Goal: Information Seeking & Learning: Check status

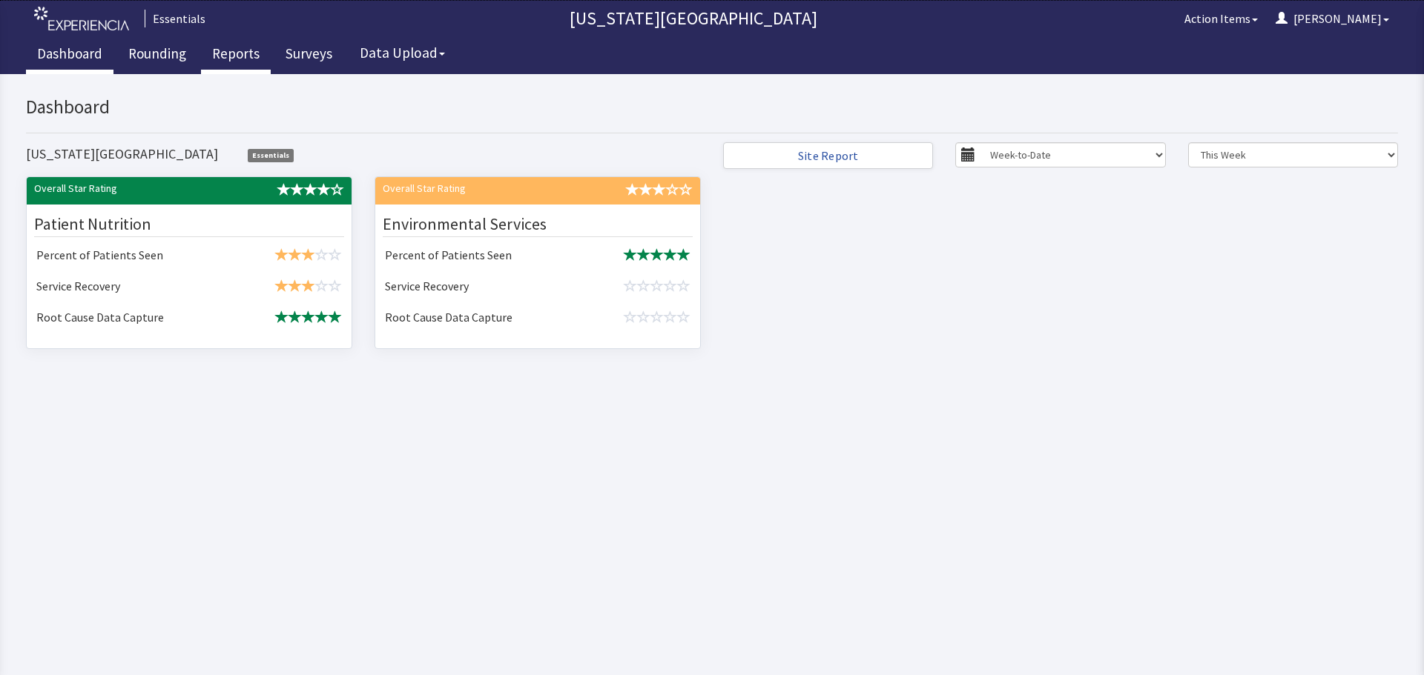
click at [228, 57] on link "Reports" at bounding box center [236, 55] width 70 height 37
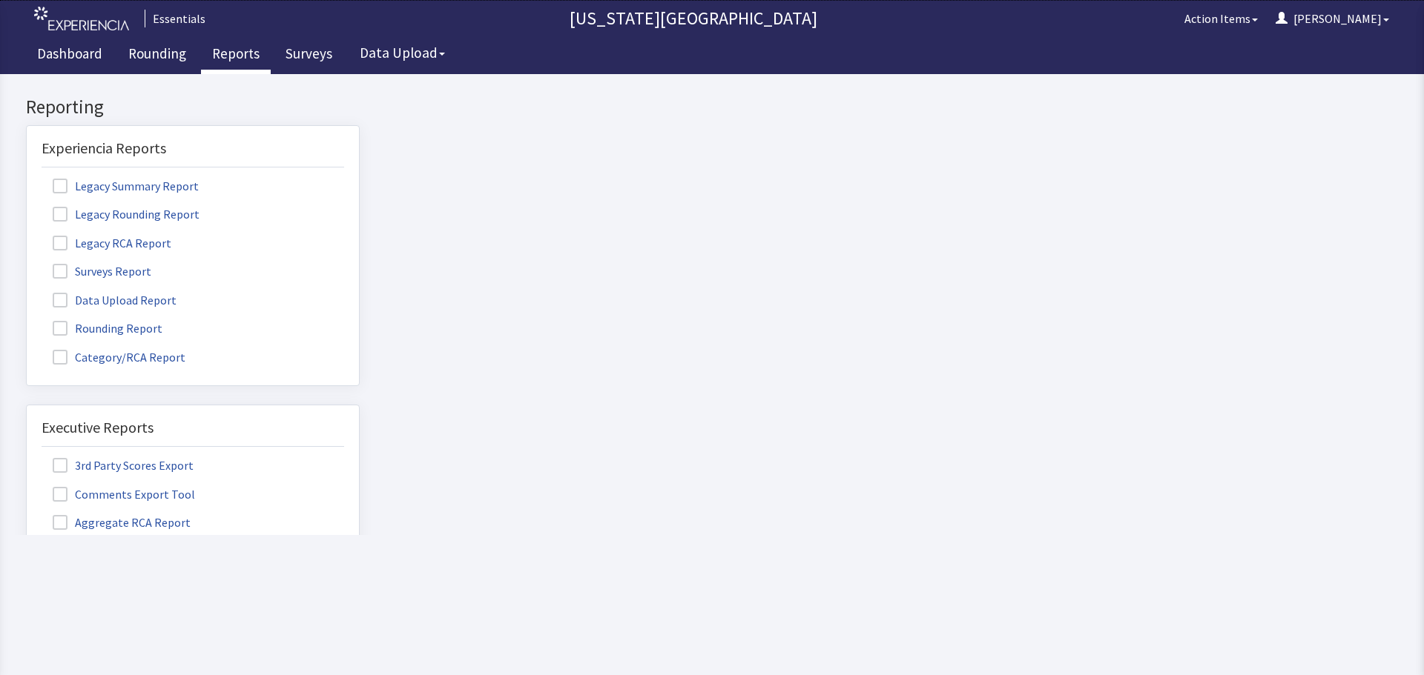
click at [112, 275] on label "Surveys Report" at bounding box center [104, 270] width 125 height 19
click at [27, 263] on input "Surveys Report" at bounding box center [27, 263] width 0 height 0
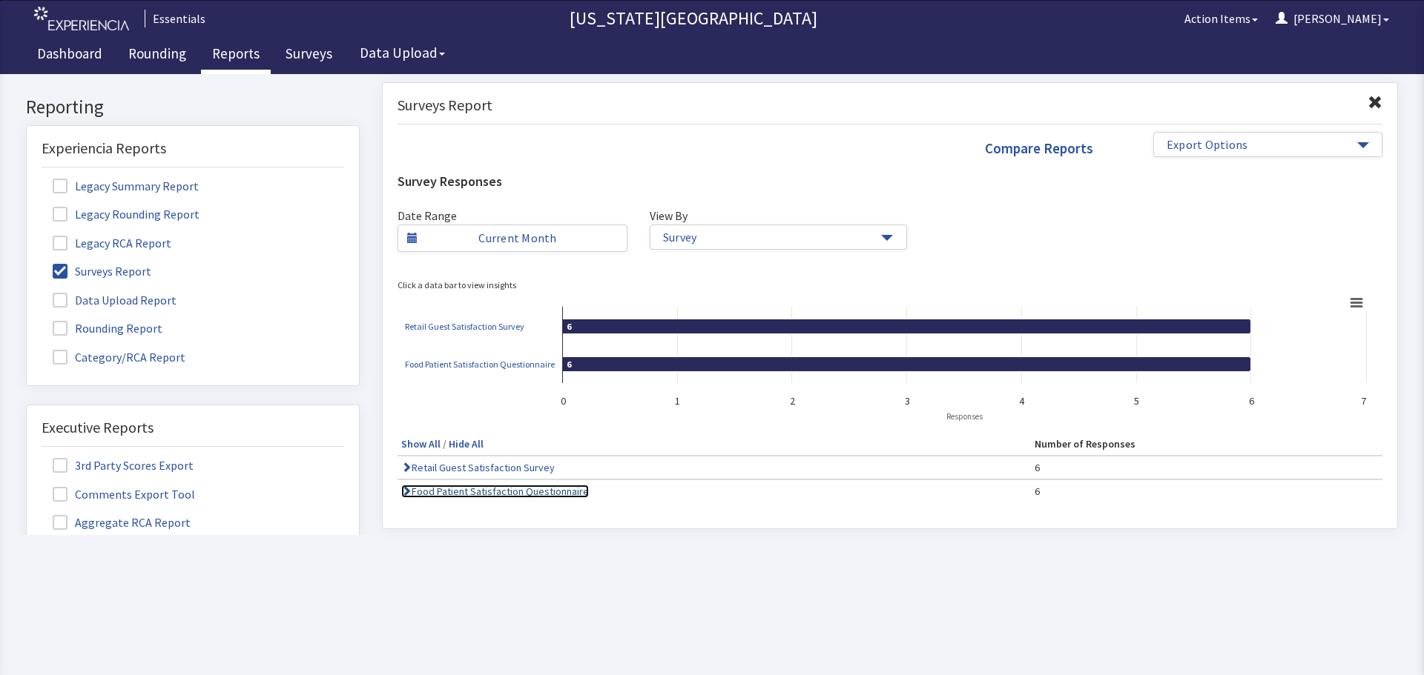
click at [558, 490] on link "Food Patient Satisfaction Questionnaire" at bounding box center [495, 491] width 188 height 13
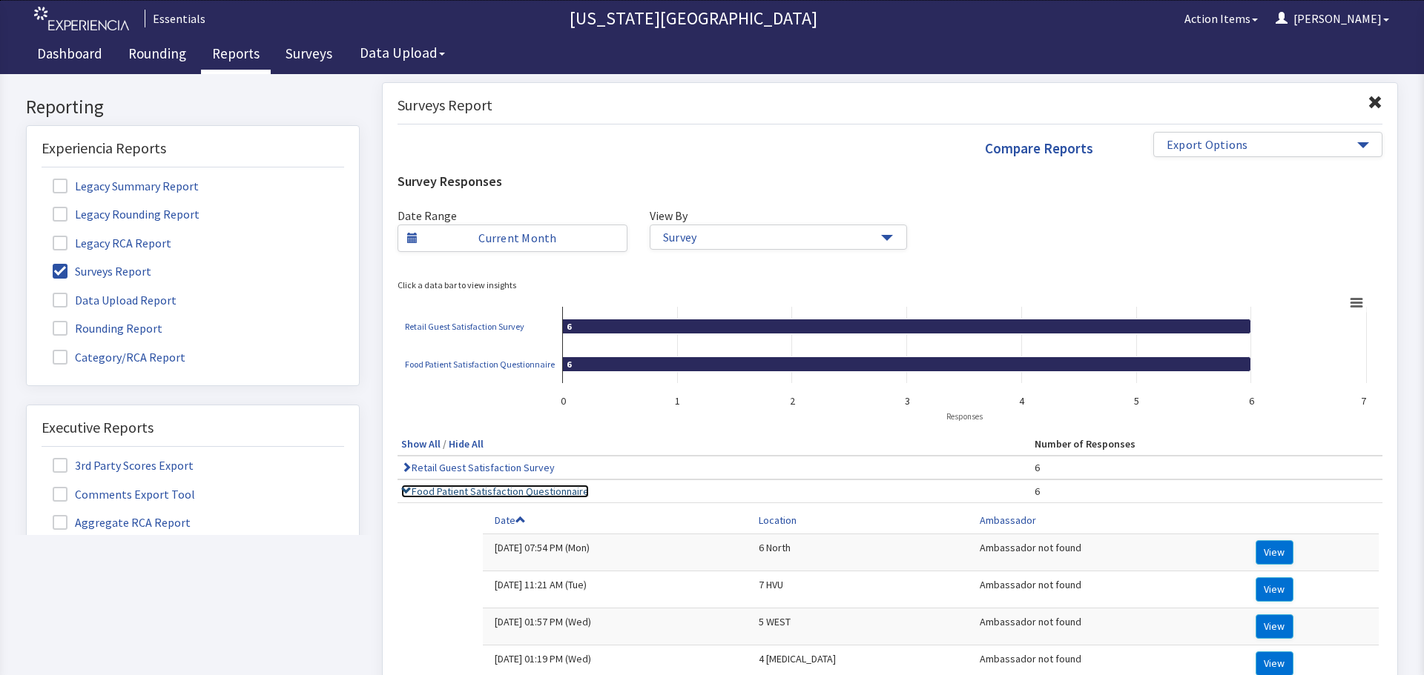
scroll to position [222, 0]
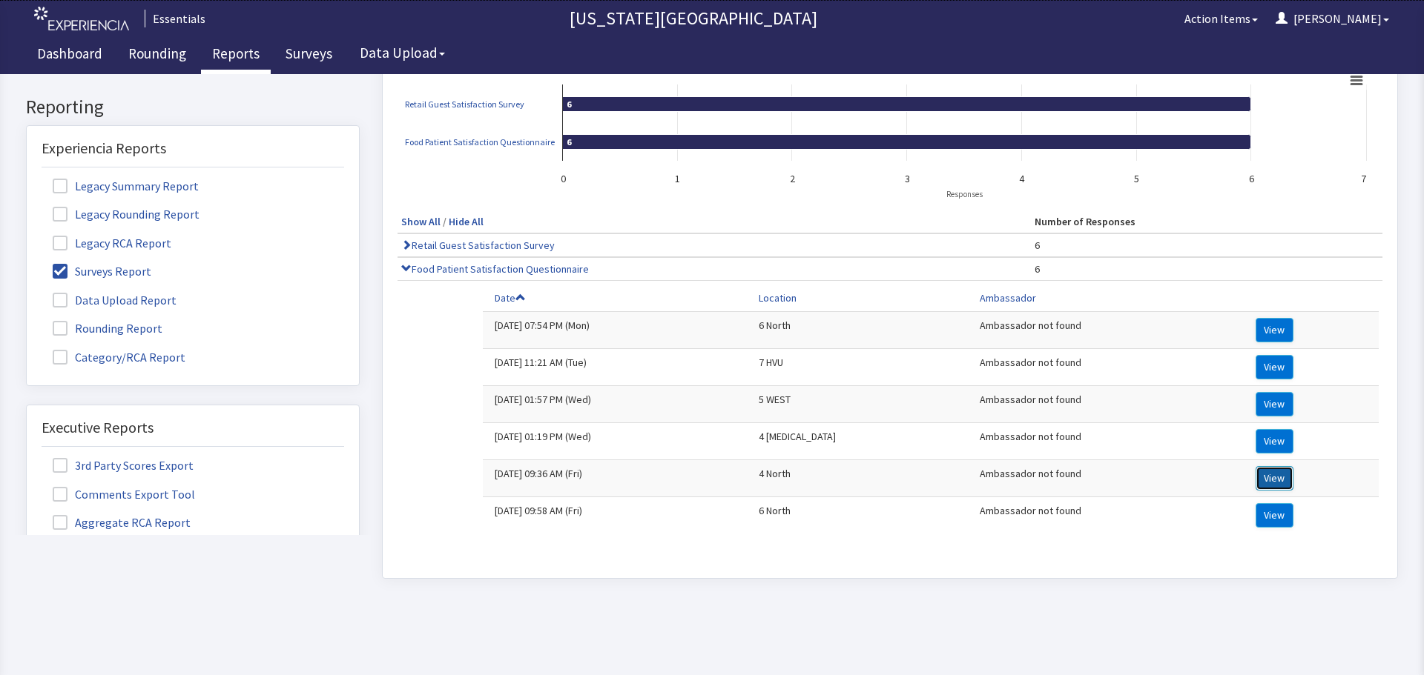
click at [1255, 477] on button "View" at bounding box center [1274, 478] width 38 height 24
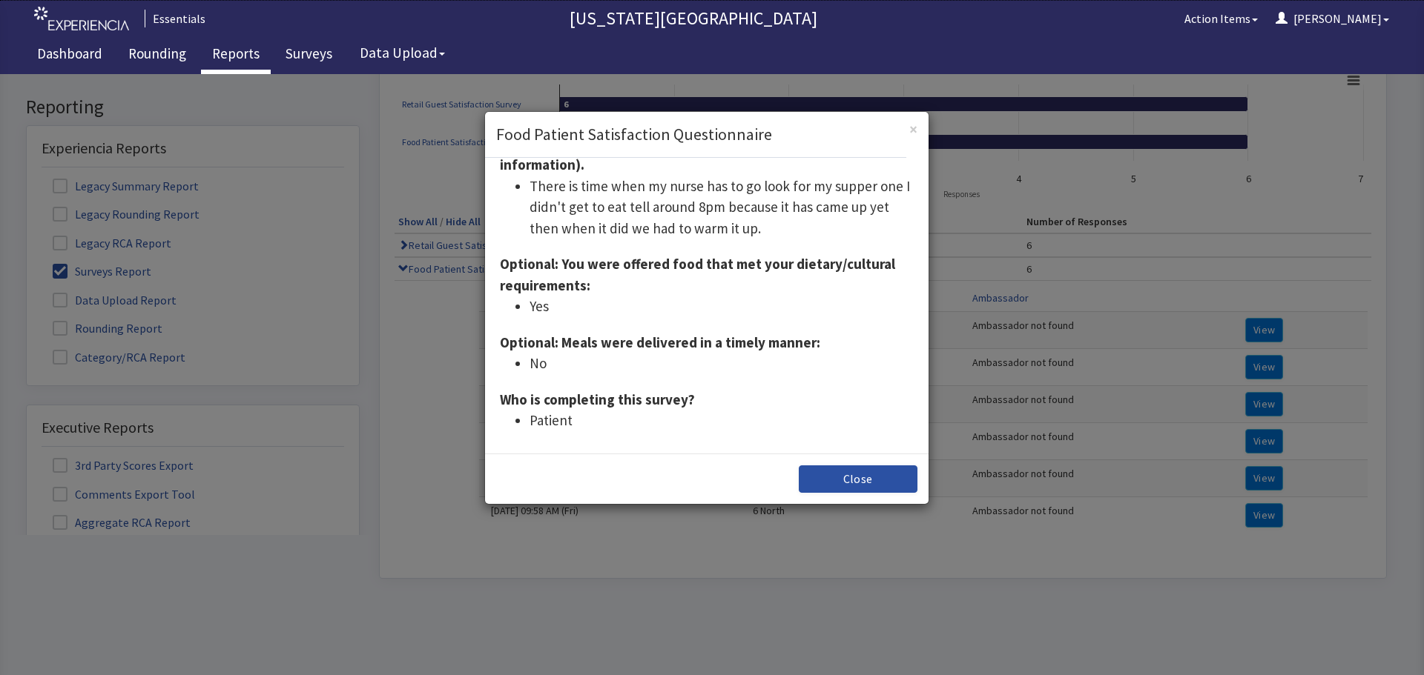
scroll to position [314, 0]
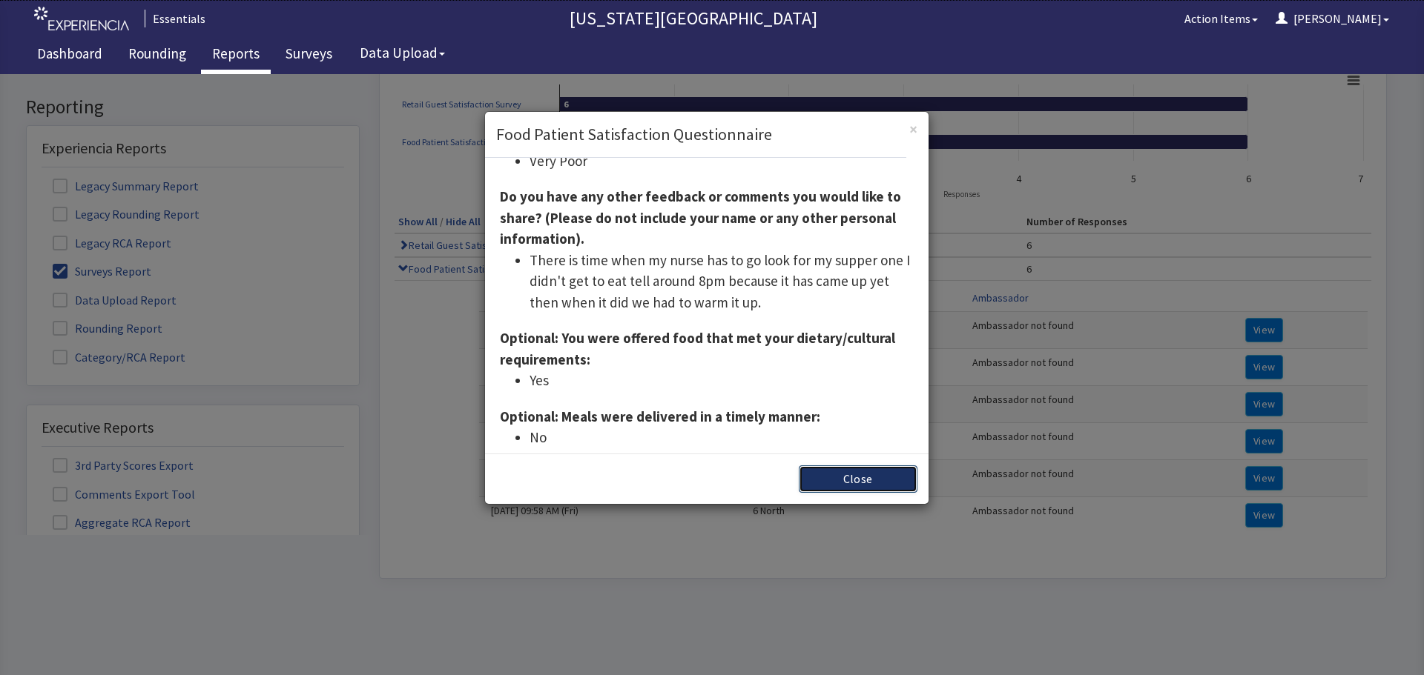
click at [846, 487] on button "Close" at bounding box center [858, 479] width 119 height 27
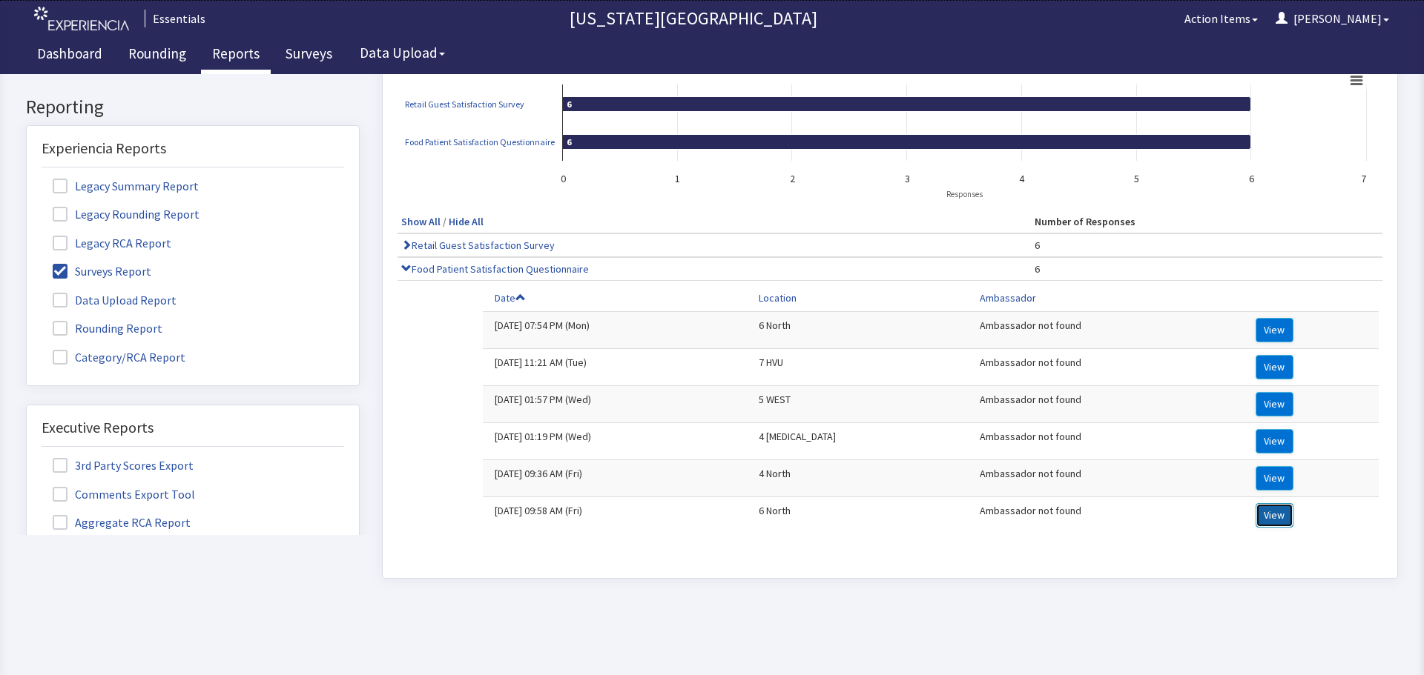
click at [1263, 518] on button "View" at bounding box center [1274, 515] width 38 height 24
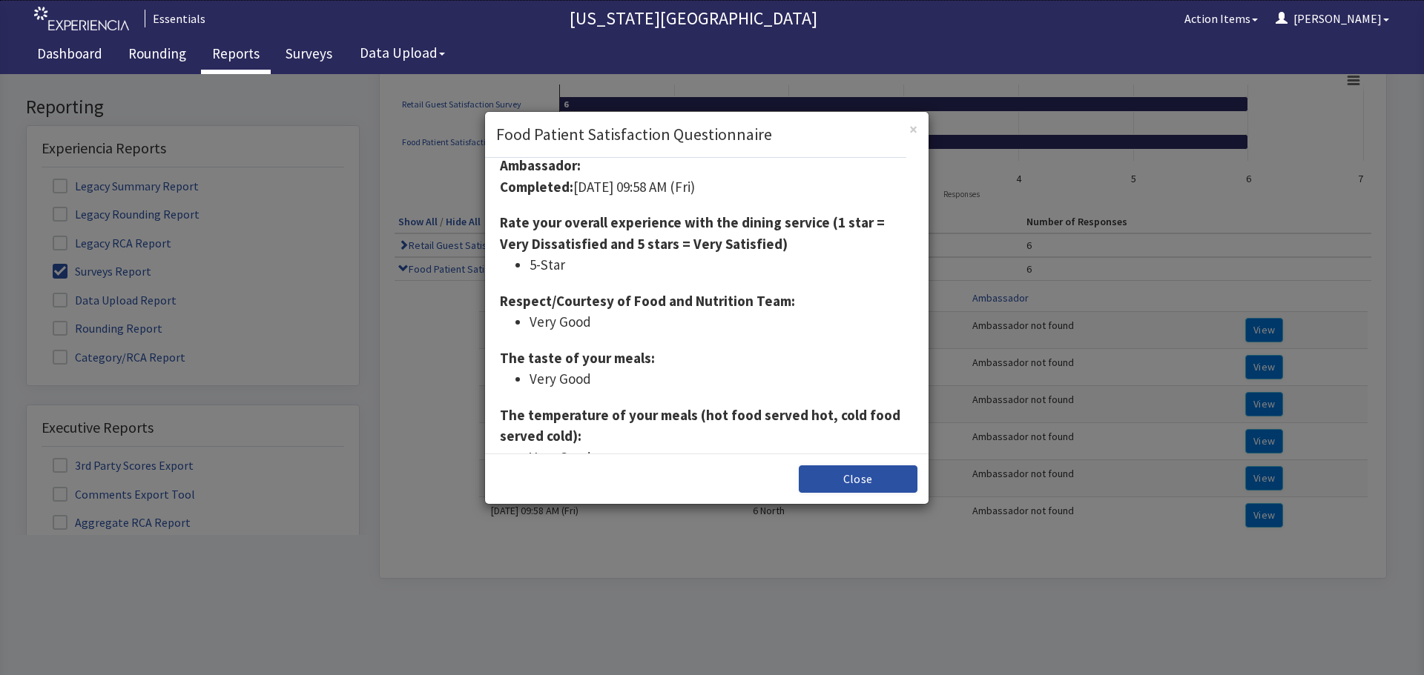
scroll to position [0, 0]
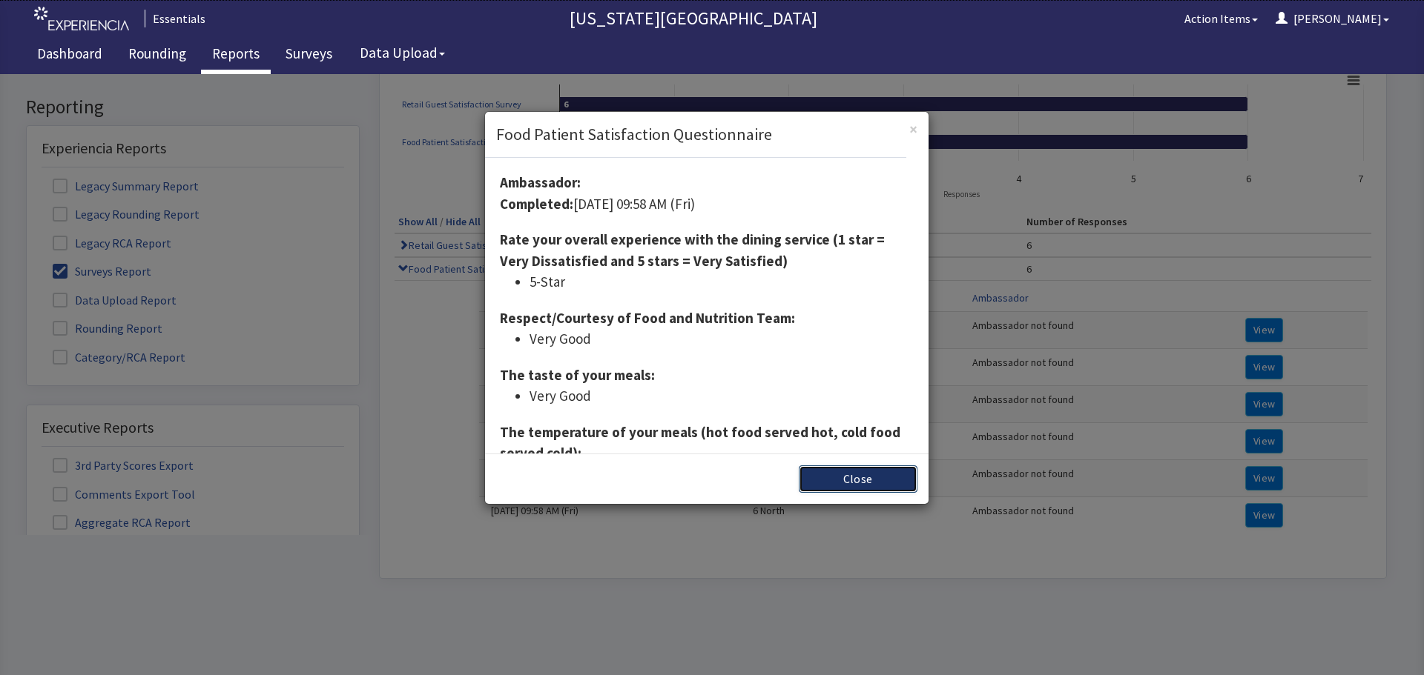
click at [856, 481] on button "Close" at bounding box center [858, 479] width 119 height 27
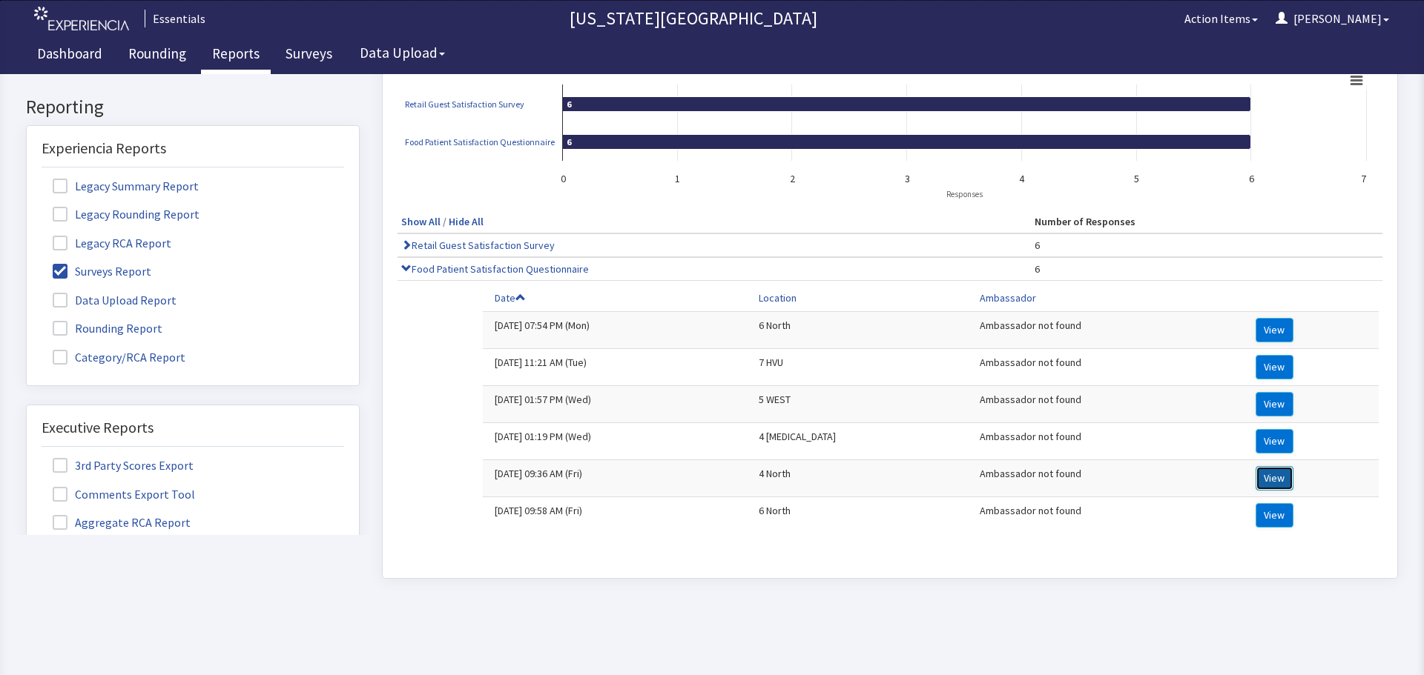
click at [1255, 474] on button "View" at bounding box center [1274, 478] width 38 height 24
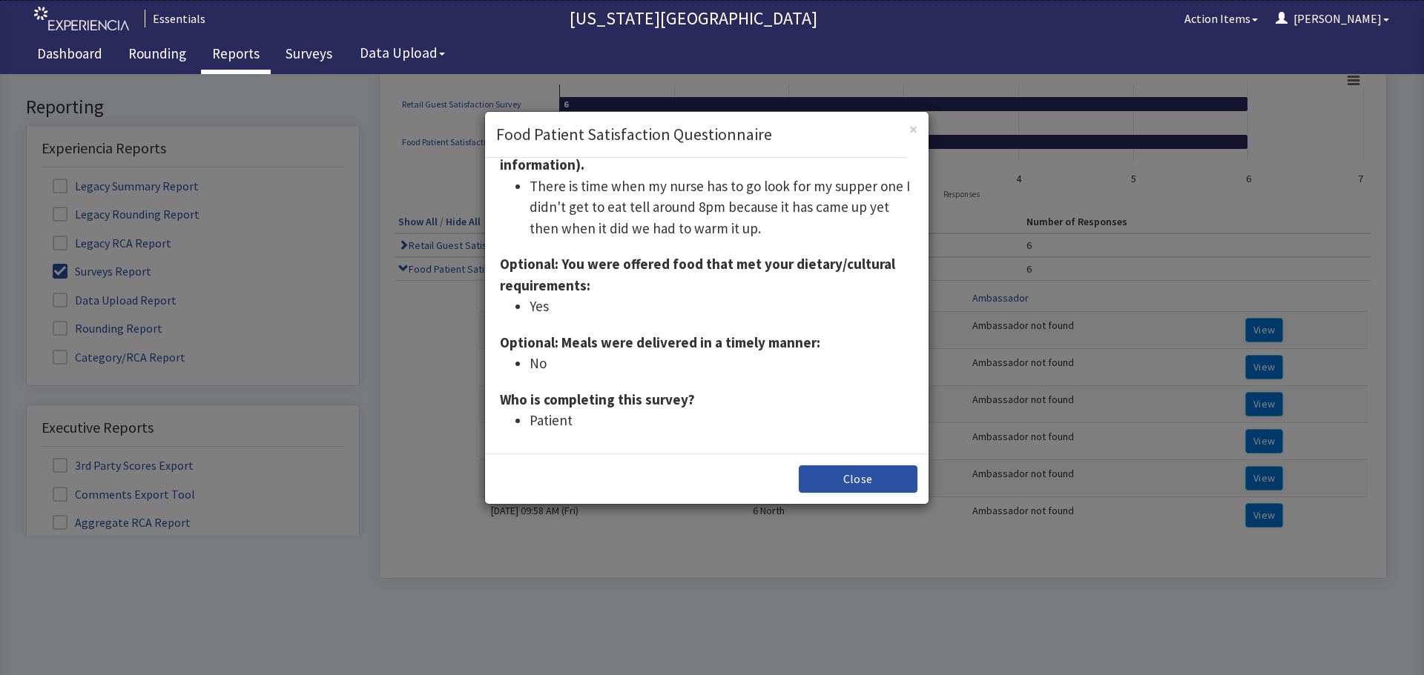
scroll to position [239, 0]
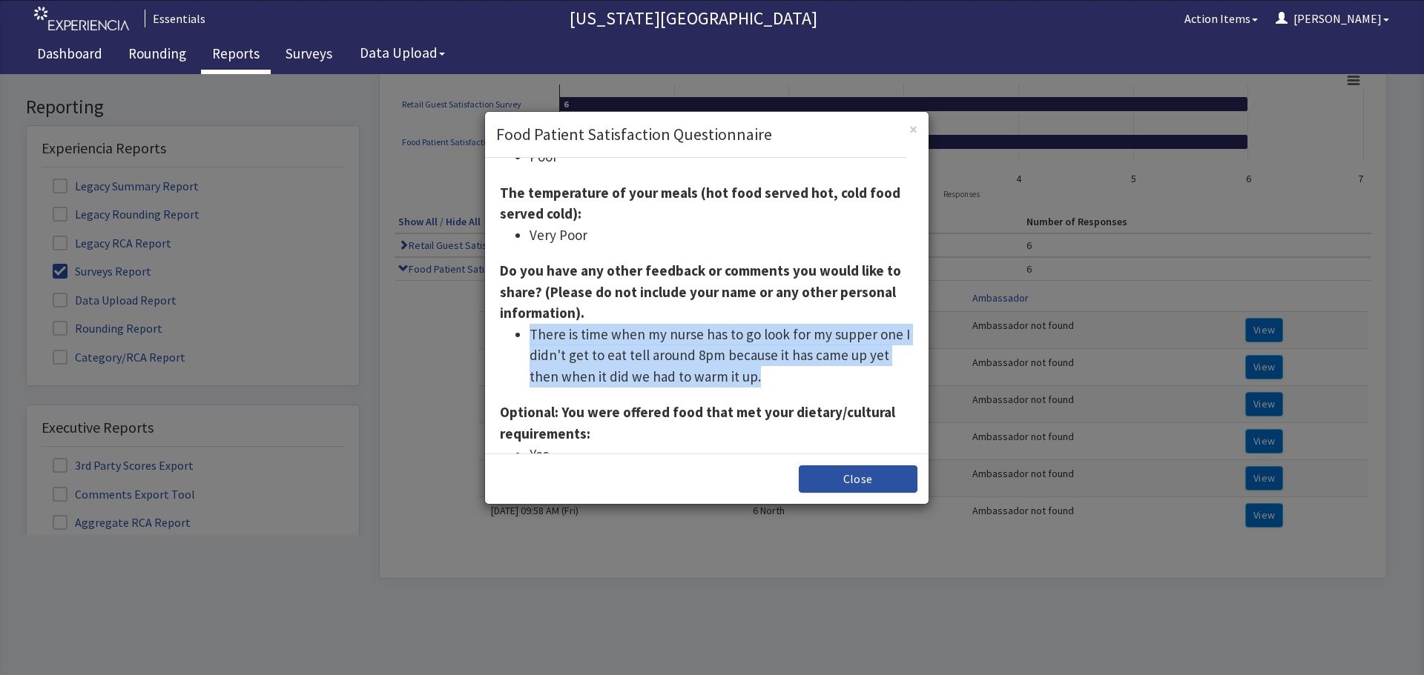
drag, startPoint x: 776, startPoint y: 386, endPoint x: 526, endPoint y: 328, distance: 257.2
click at [526, 328] on ul "There is time when my nurse has to go look for my supper one I didn't get to ea…" at bounding box center [707, 356] width 414 height 64
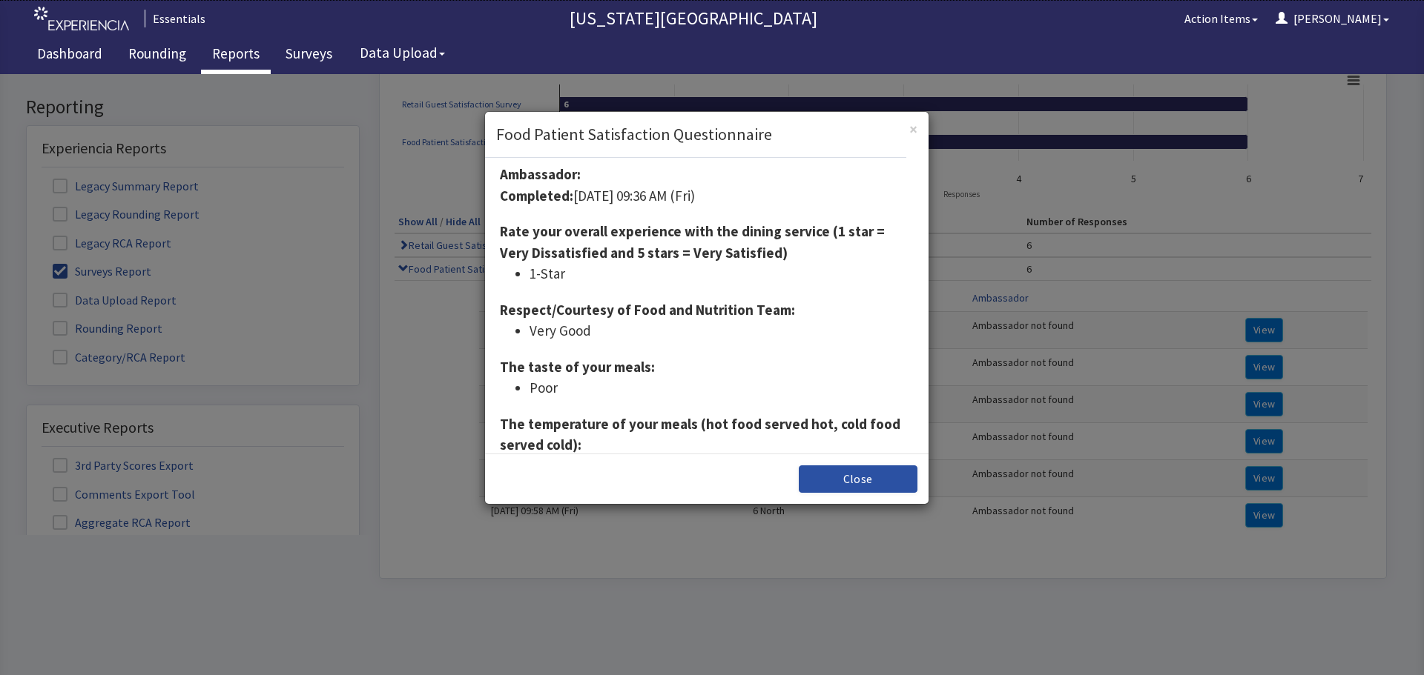
scroll to position [0, 0]
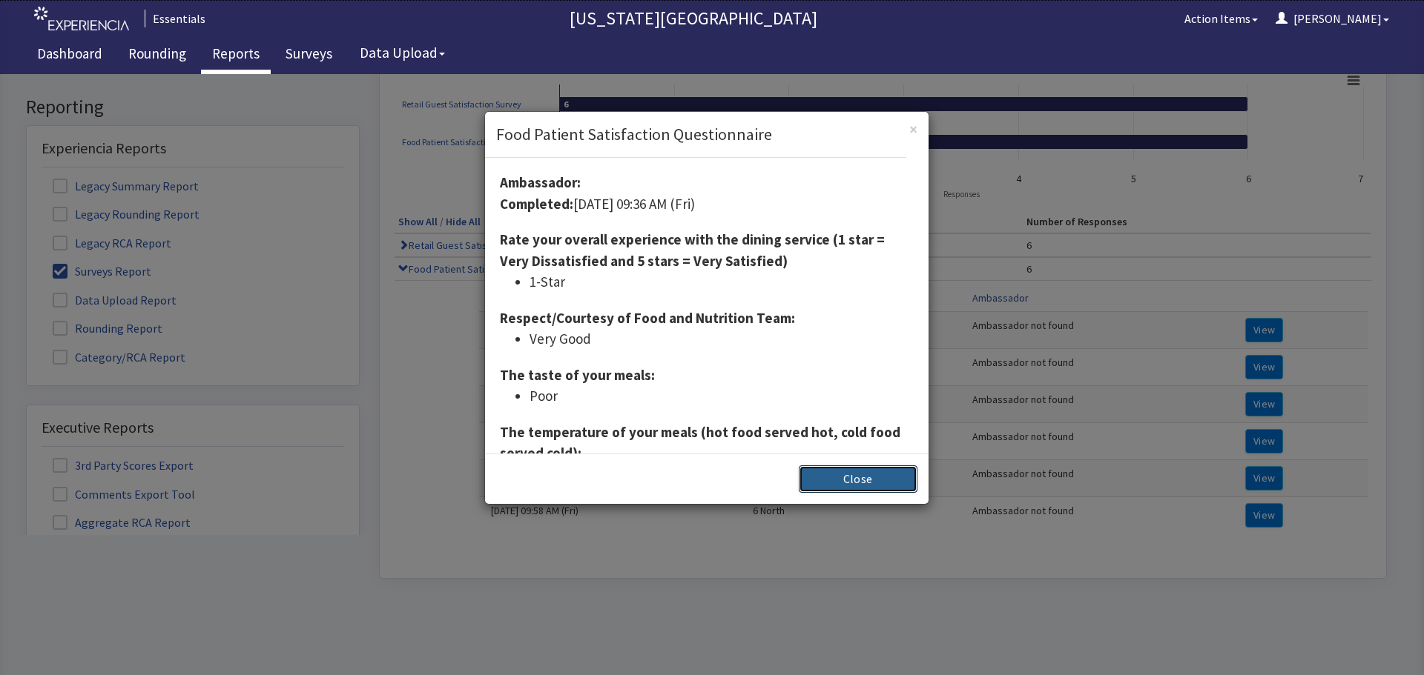
click at [852, 475] on button "Close" at bounding box center [858, 479] width 119 height 27
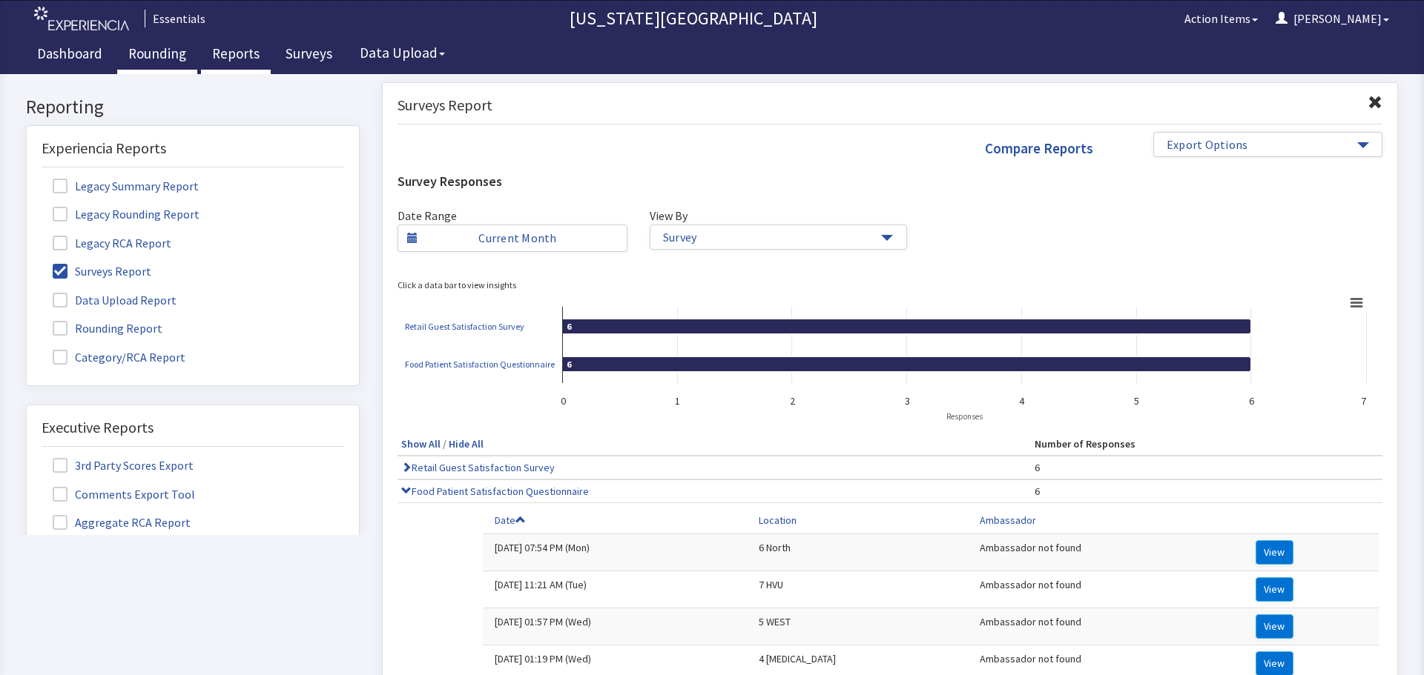
click at [151, 67] on link "Rounding" at bounding box center [157, 55] width 80 height 37
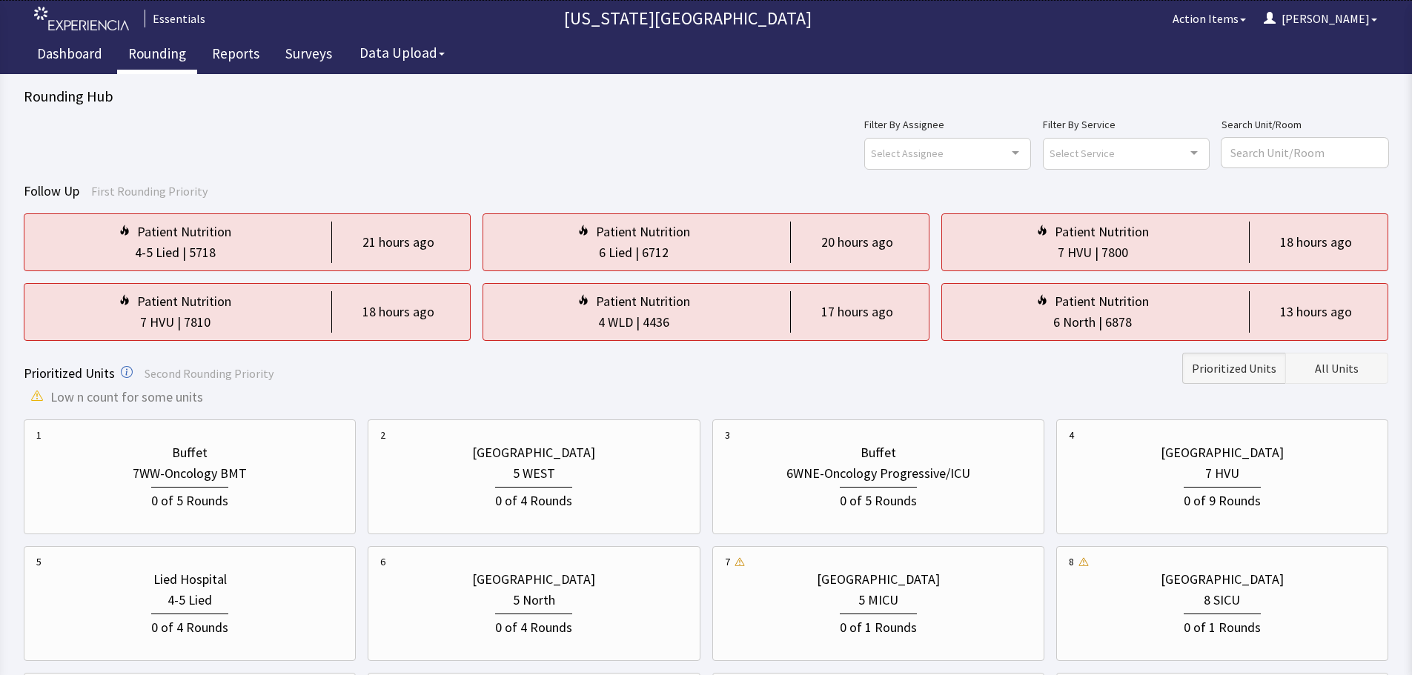
click at [1353, 366] on span "All Units" at bounding box center [1337, 369] width 44 height 18
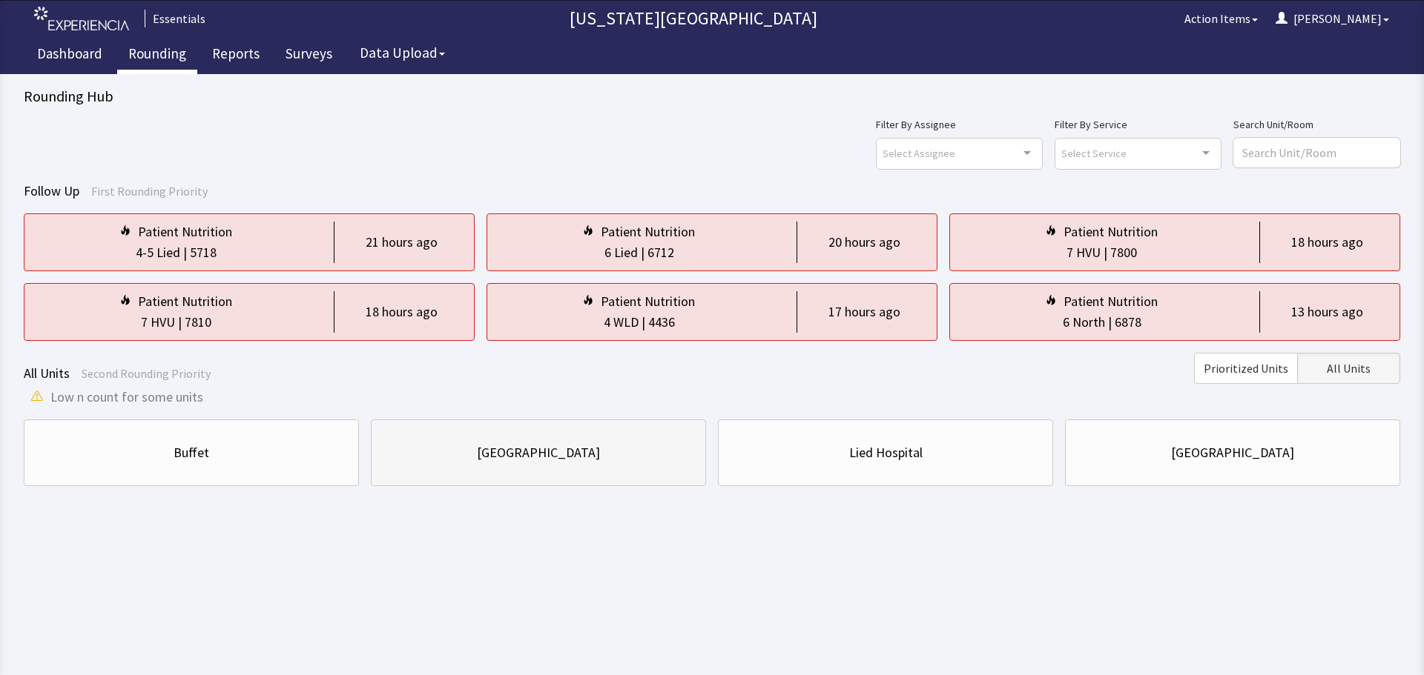
click at [697, 444] on div "Clarkson Hospital" at bounding box center [538, 453] width 335 height 67
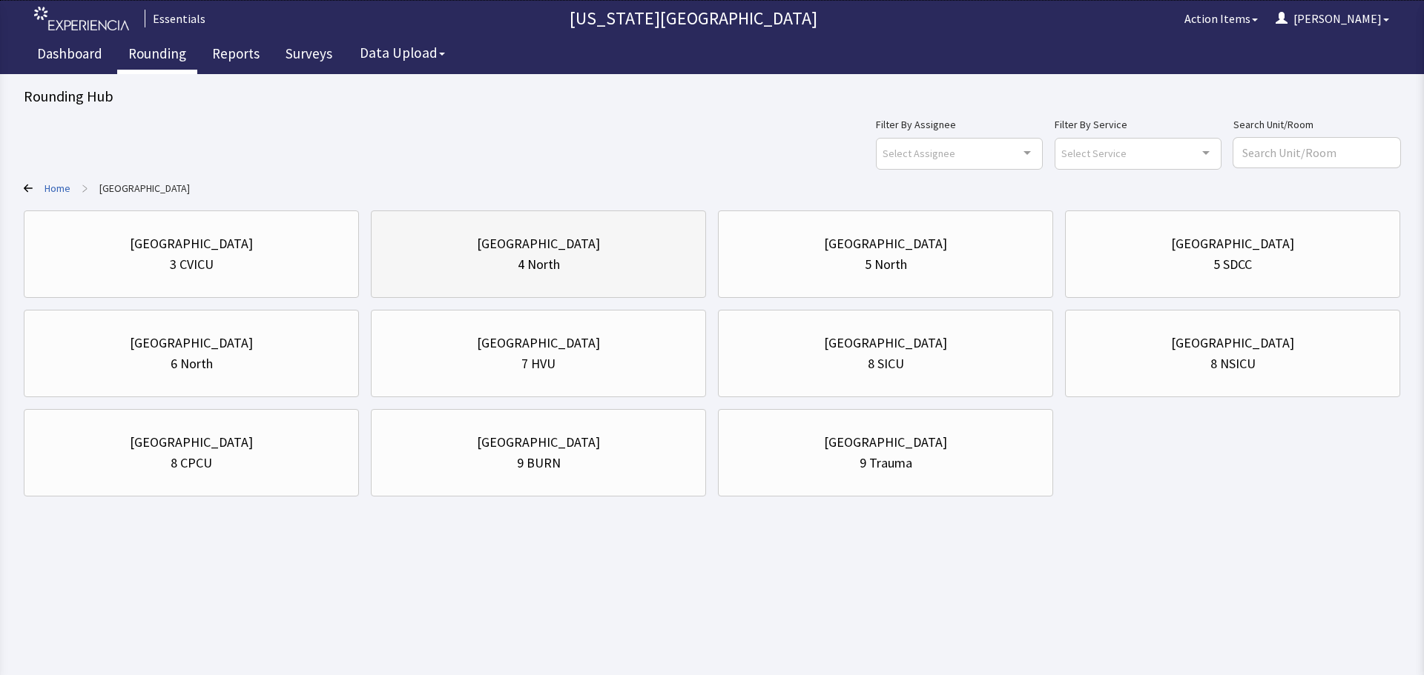
click at [653, 248] on div "Clarkson Hospital" at bounding box center [538, 244] width 310 height 21
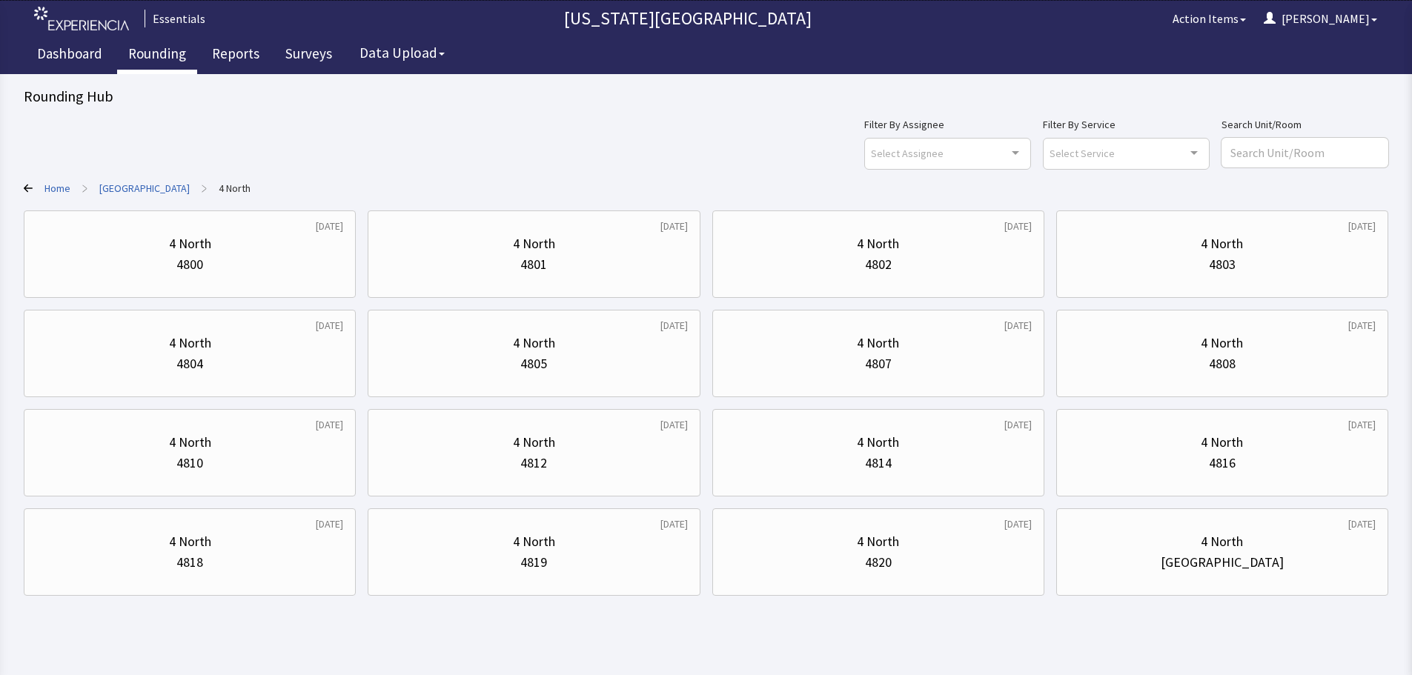
click at [145, 185] on link "Clarkson Hospital" at bounding box center [144, 188] width 90 height 15
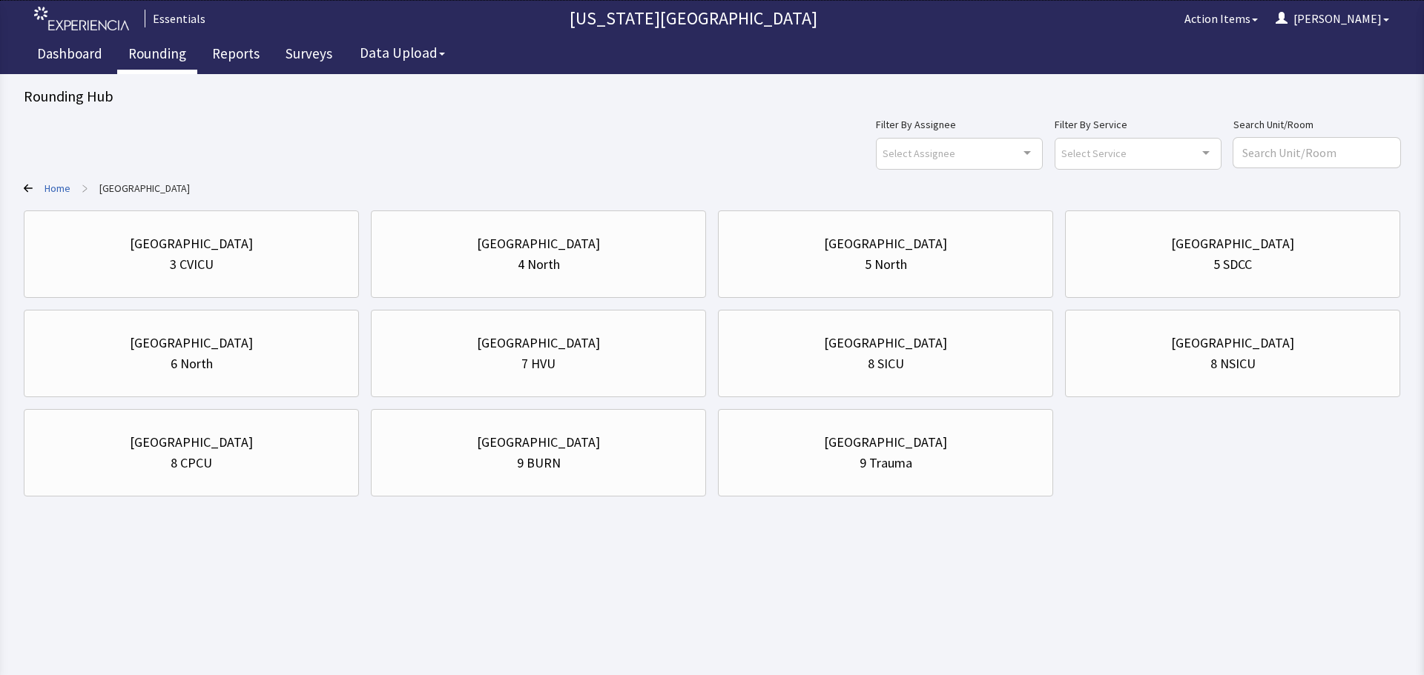
click at [59, 191] on link "Home" at bounding box center [57, 188] width 26 height 15
